Goal: Task Accomplishment & Management: Complete application form

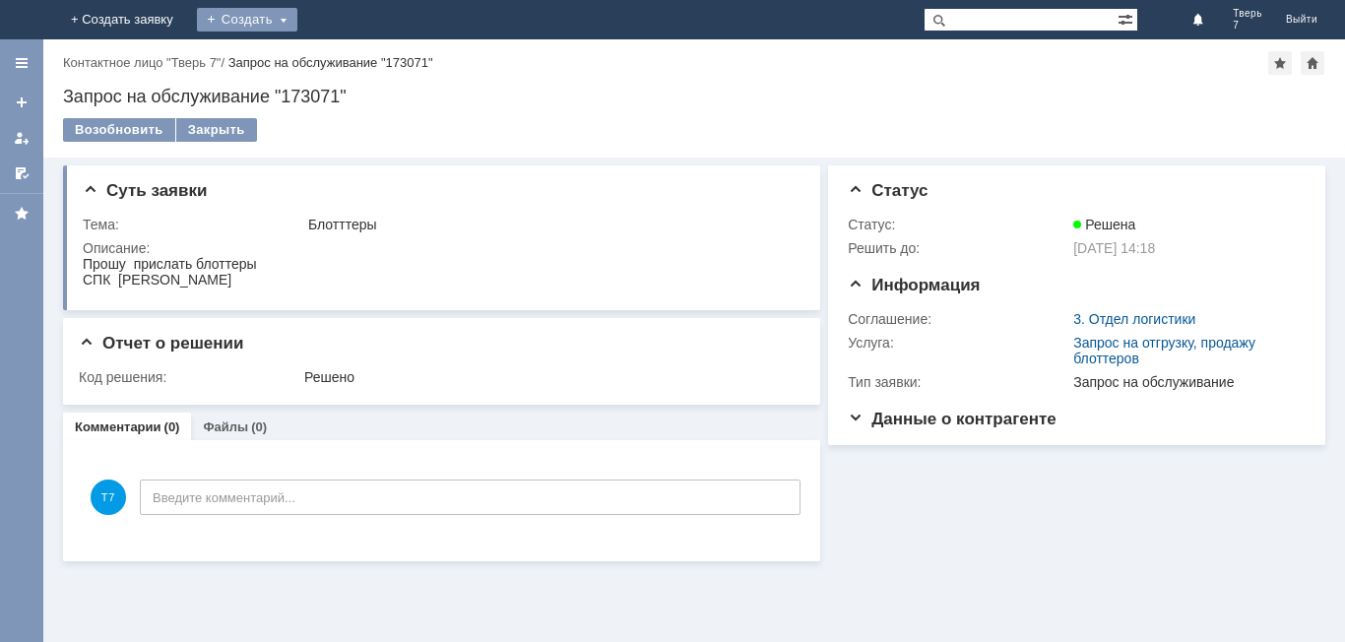
click at [297, 15] on div "Создать" at bounding box center [247, 20] width 100 height 24
click at [351, 57] on link "Заявка" at bounding box center [276, 59] width 150 height 24
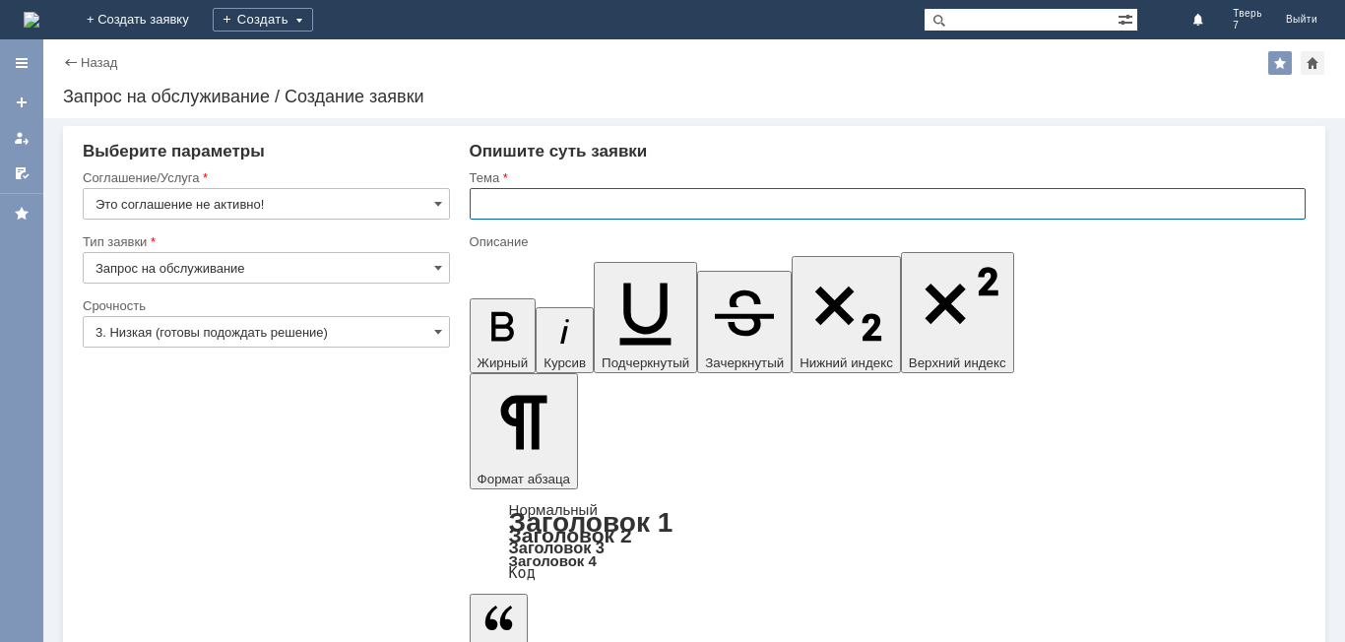
click at [490, 205] on input "text" at bounding box center [888, 204] width 836 height 32
type input "оч"
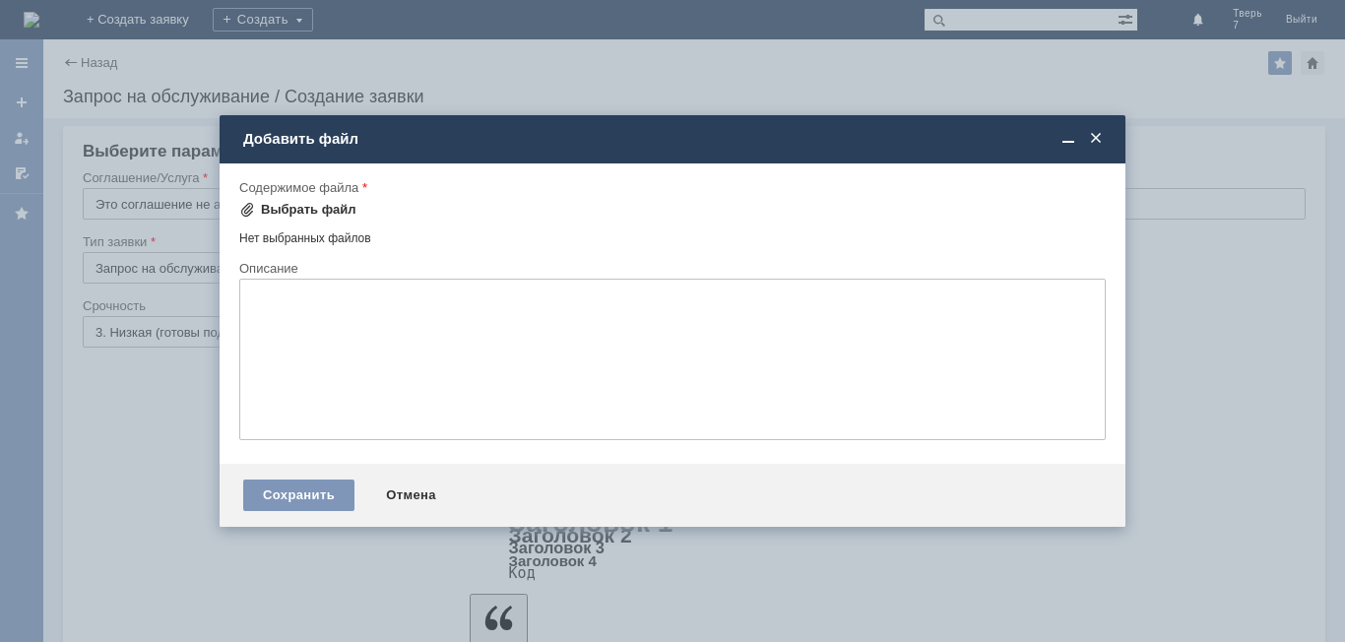
click at [281, 209] on div "Выбрать файл" at bounding box center [309, 210] width 96 height 16
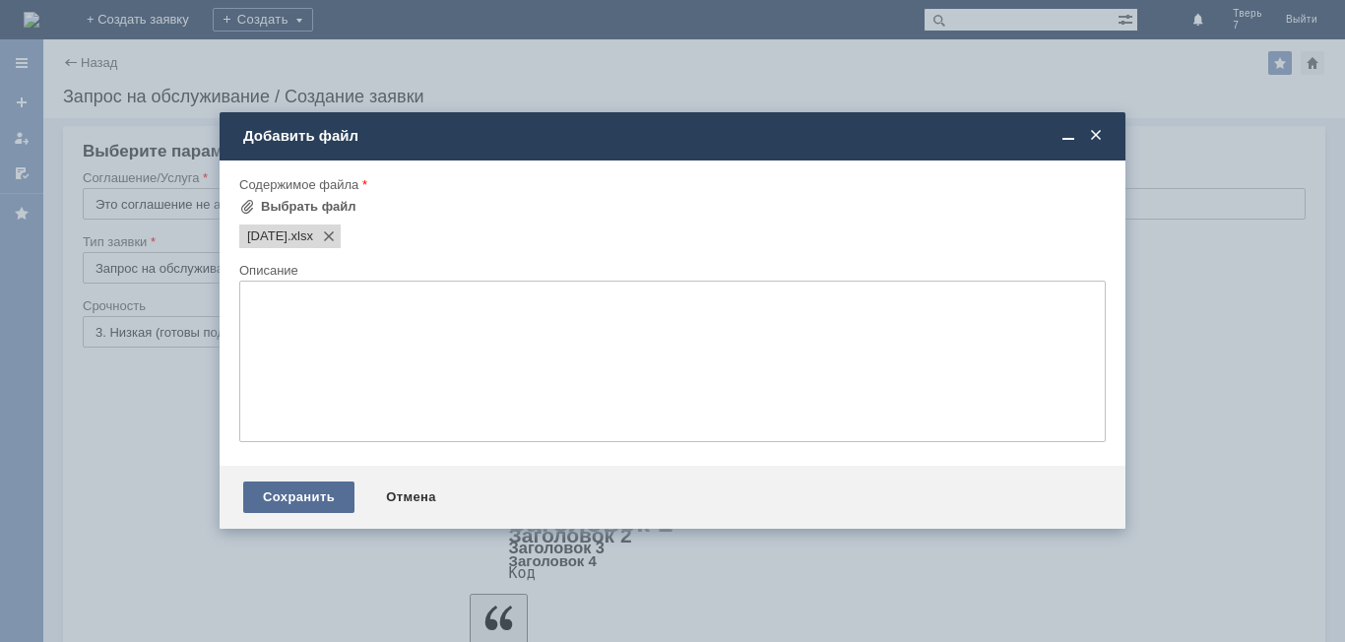
click at [284, 491] on div "Сохранить" at bounding box center [298, 498] width 111 height 32
